Goal: Task Accomplishment & Management: Use online tool/utility

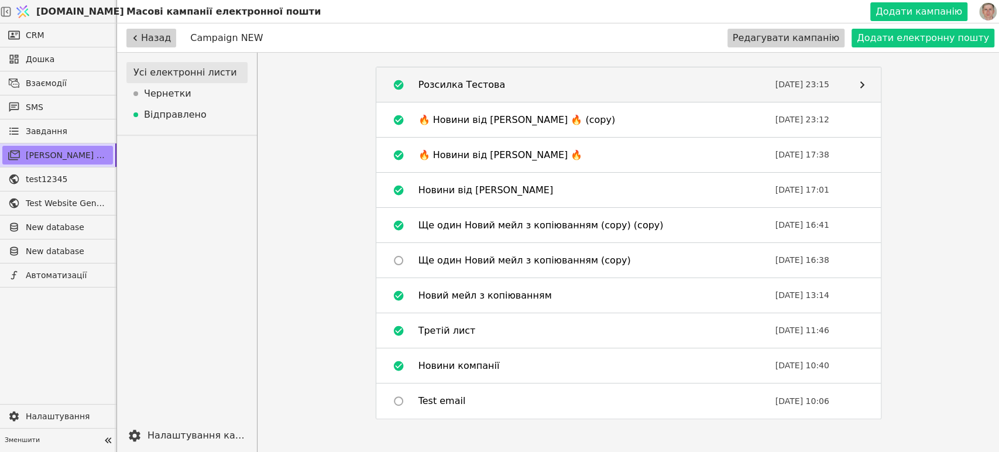
click at [459, 86] on div "Розсилка Тестова" at bounding box center [462, 85] width 87 height 14
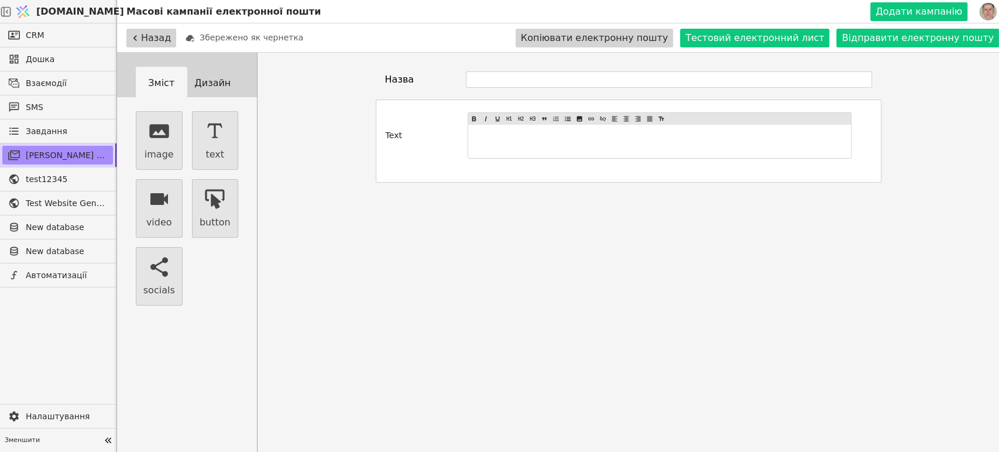
type input "Розсилка Тестова"
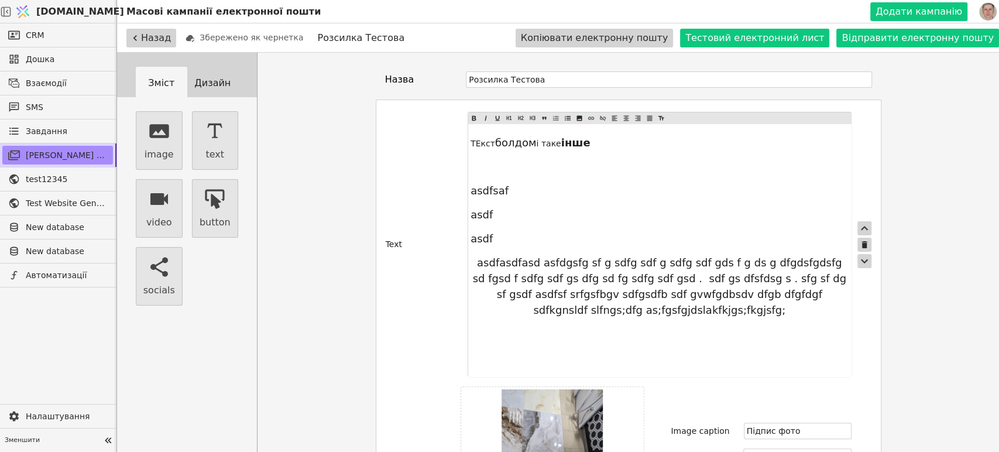
click at [426, 235] on div "Text ТЕкст болдом і таке інше ﻿ asdfsaf asdf asdf asdfasdfasd as fdgsfg sf g sd…" at bounding box center [629, 244] width 486 height 265
click at [187, 81] on button "Дизайн" at bounding box center [213, 83] width 52 height 33
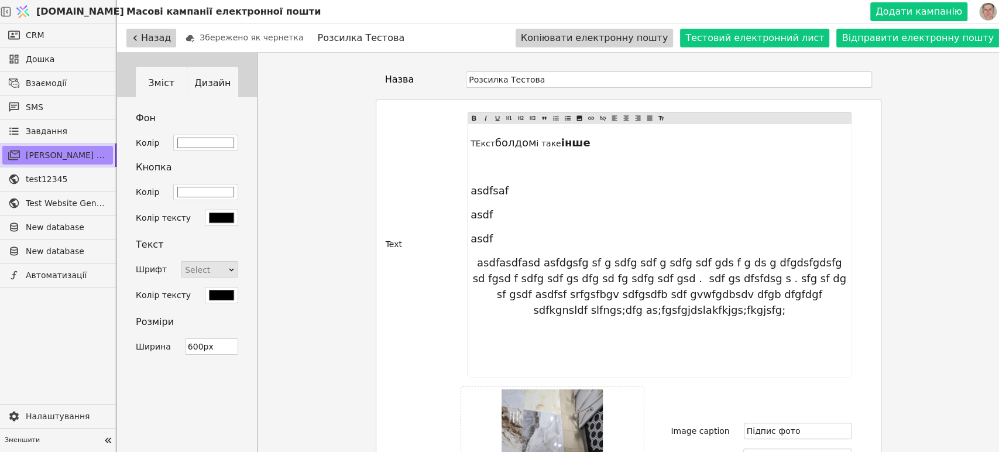
click at [157, 88] on button "Зміст" at bounding box center [162, 83] width 52 height 33
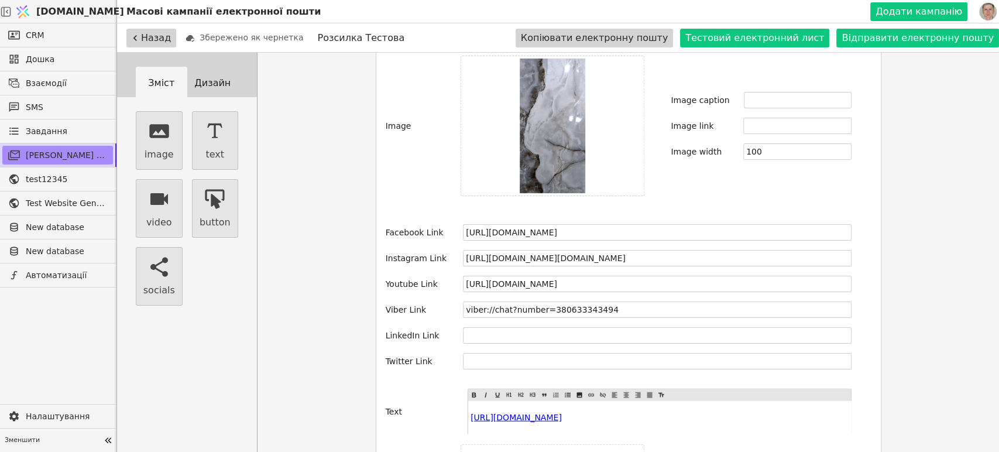
scroll to position [1798, 0]
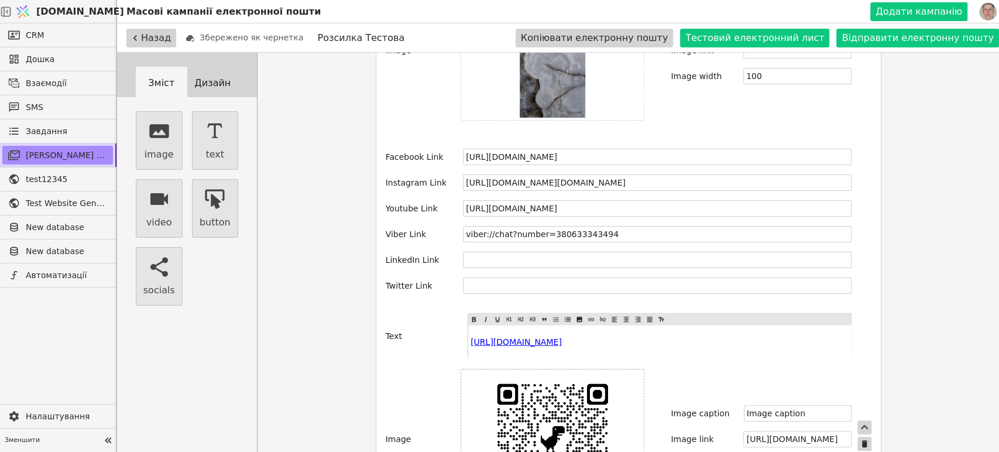
click at [556, 389] on img at bounding box center [552, 439] width 135 height 135
click at [547, 63] on img at bounding box center [553, 50] width 66 height 135
click at [617, 325] on div "﻿ $ https://hilfezeit.com/site-static/first-screen.webp $ ﻿" at bounding box center [659, 341] width 382 height 33
drag, startPoint x: 924, startPoint y: 183, endPoint x: 933, endPoint y: 177, distance: 10.2
click at [927, 181] on div "Зміст Дизайн image text video button socials Фон Колір #ffffff Кнопка Колір #ff…" at bounding box center [558, 279] width 882 height 452
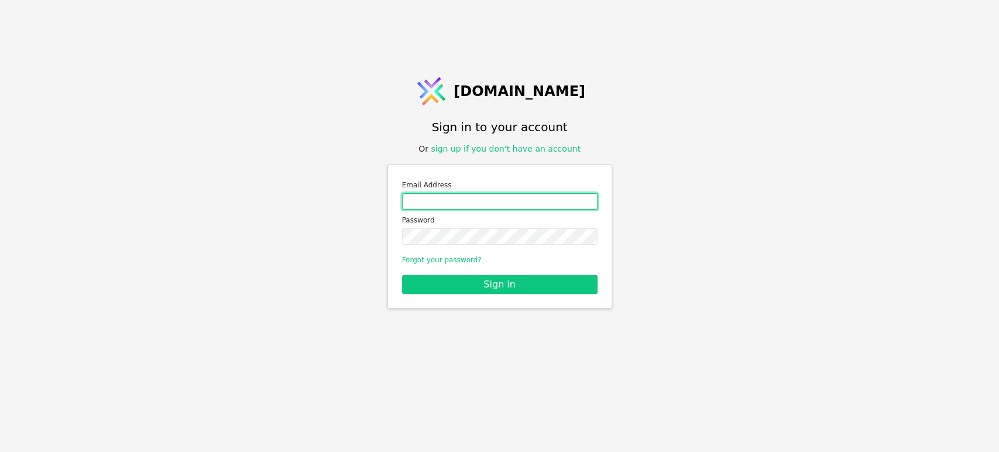
click at [521, 192] on div "Email Address" at bounding box center [500, 194] width 196 height 30
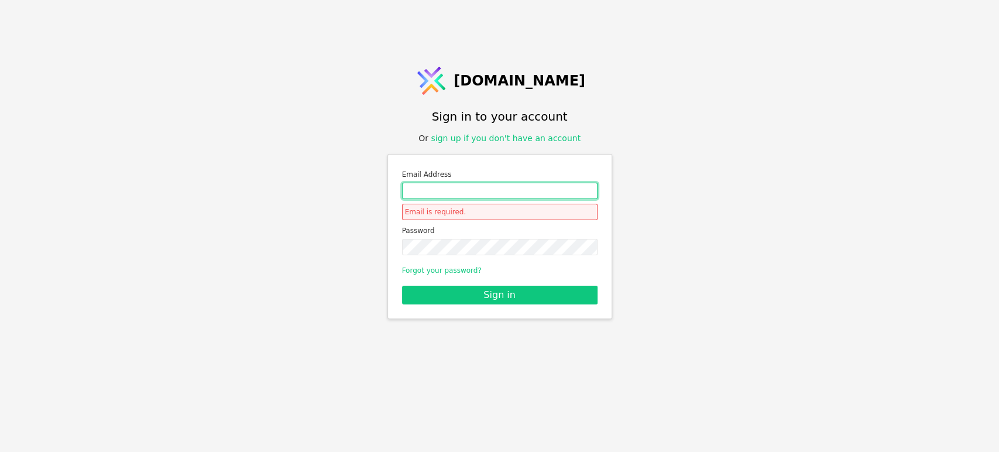
type input "roman.svystun@gmail.com"
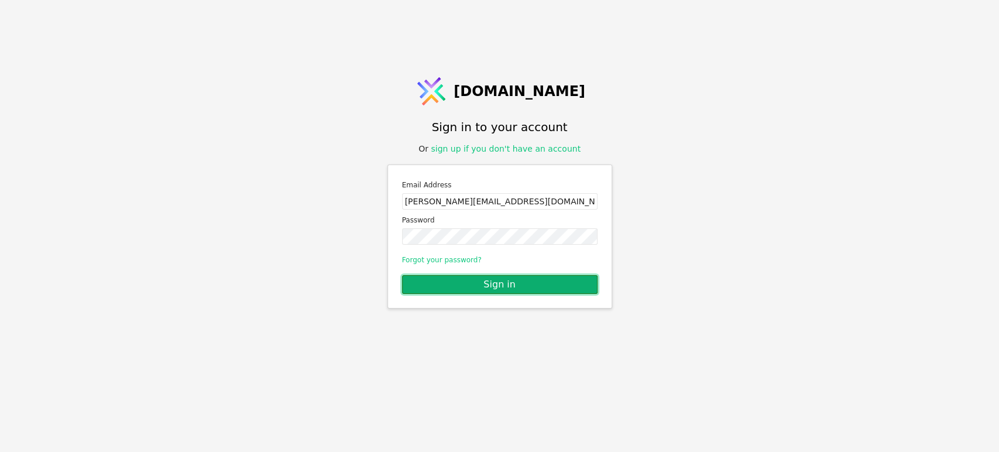
click at [520, 282] on button "Sign in" at bounding box center [500, 284] width 196 height 19
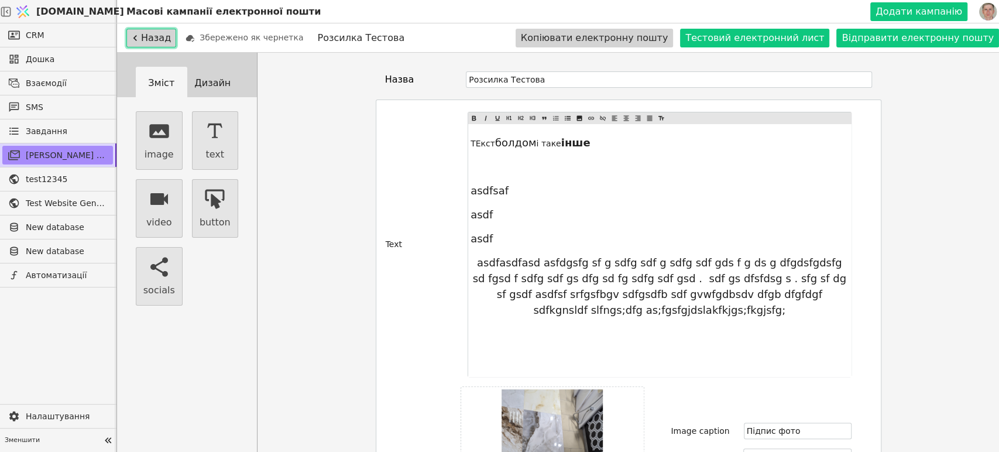
click at [141, 37] on button "Назад" at bounding box center [151, 38] width 50 height 19
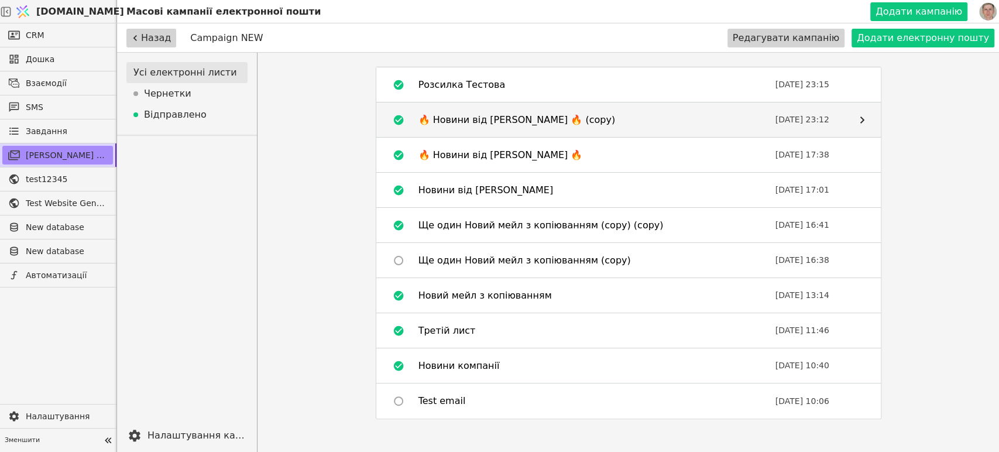
click at [520, 120] on div "🔥 Новини від [PERSON_NAME] 🔥 (copy)" at bounding box center [517, 120] width 197 height 14
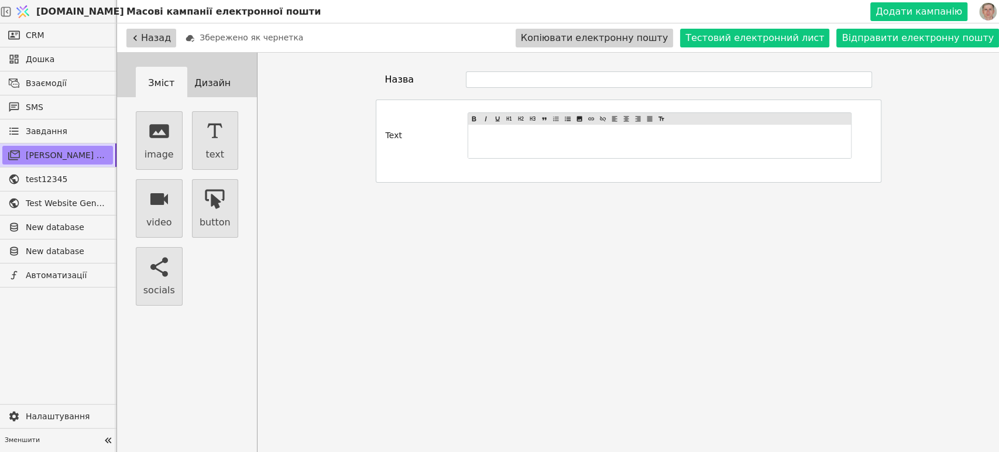
type input "🔥 Новини від [PERSON_NAME] 🔥 (copy)"
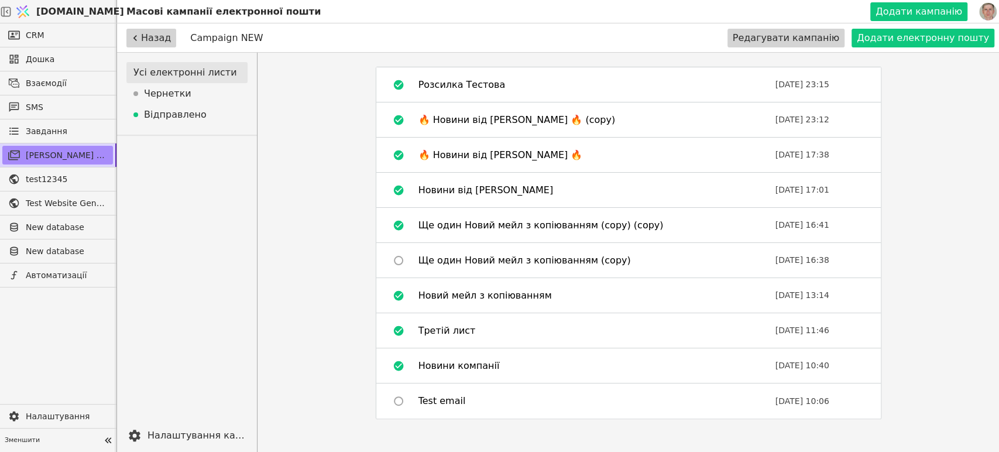
click at [904, 314] on div "Усі електронні листи Чернетки Відправлено Налаштування кампанії Розсилка Тестов…" at bounding box center [558, 252] width 882 height 399
drag, startPoint x: 261, startPoint y: 423, endPoint x: 261, endPoint y: 436, distance: 12.9
click at [261, 426] on div "Усі електронні листи Чернетки Відправлено Налаштування кампанії Розсилка Тестов…" at bounding box center [558, 252] width 882 height 399
